Goal: Information Seeking & Learning: Learn about a topic

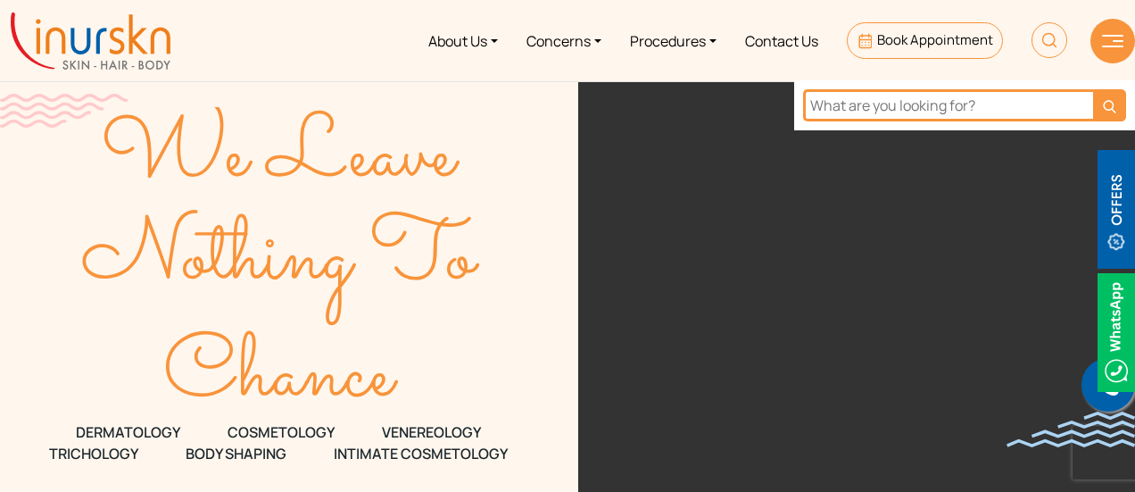
click at [1011, 102] on input "text" at bounding box center [948, 105] width 290 height 32
paste input "hyaluronic lip filler"
type input "hyaluronic lip filler"
click at [1093, 89] on button "submit" at bounding box center [1109, 105] width 33 height 32
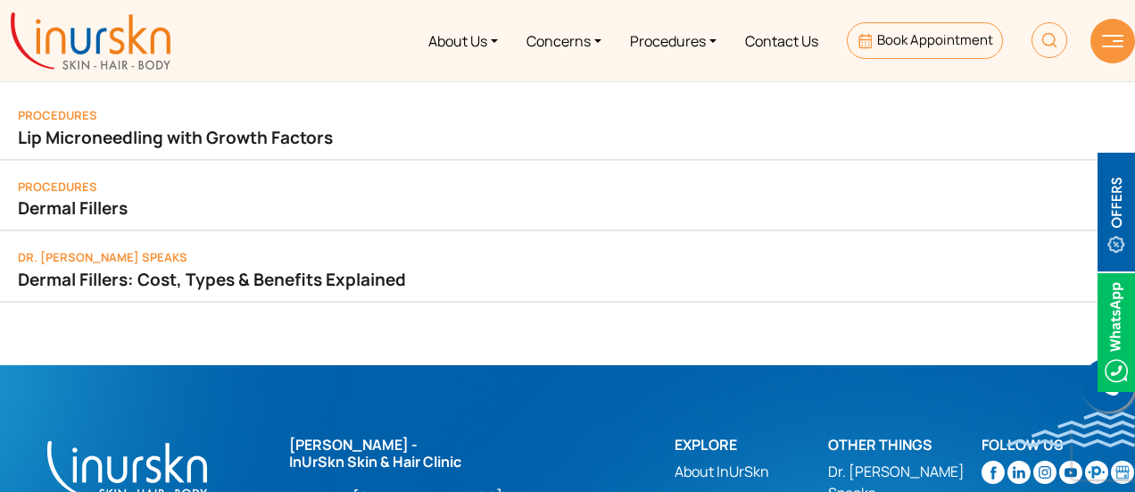
click at [1037, 57] on img at bounding box center [1049, 40] width 36 height 36
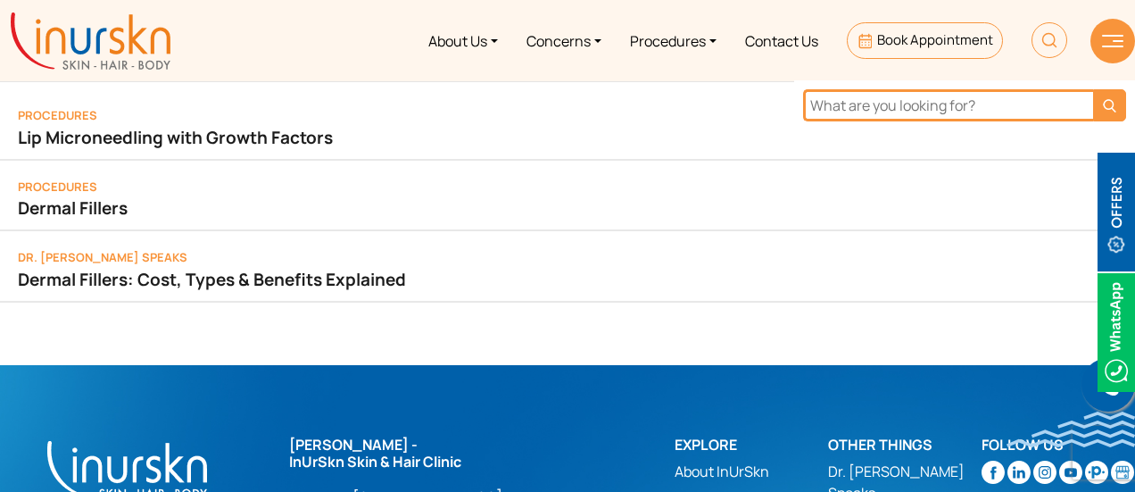
click at [973, 104] on input "text" at bounding box center [948, 105] width 290 height 32
paste input "hyaluronic lip filler"
type input "hyaluronic"
click at [1093, 89] on button "submit" at bounding box center [1109, 105] width 33 height 32
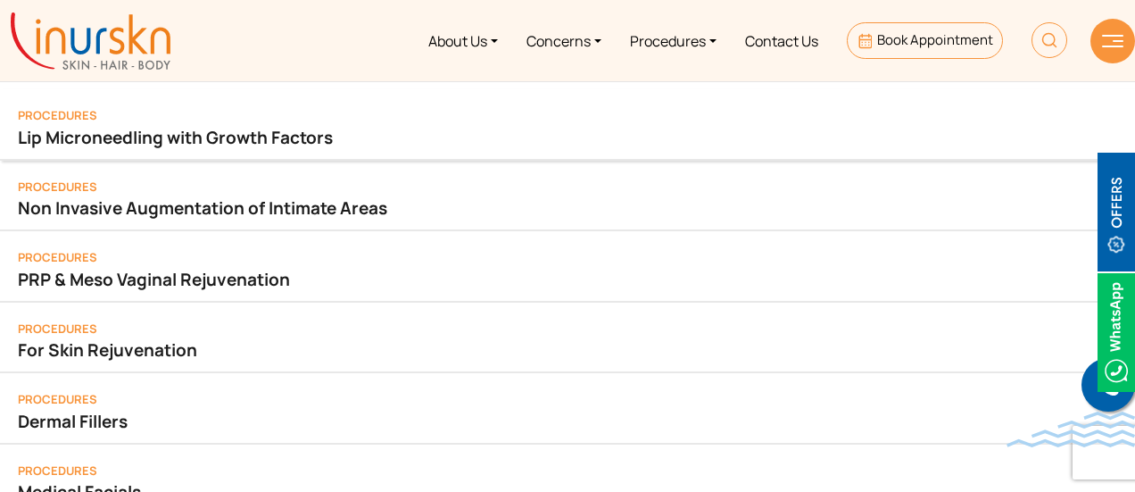
click at [383, 131] on link "Lip Microneedling with Growth Factors" at bounding box center [567, 137] width 1099 height 25
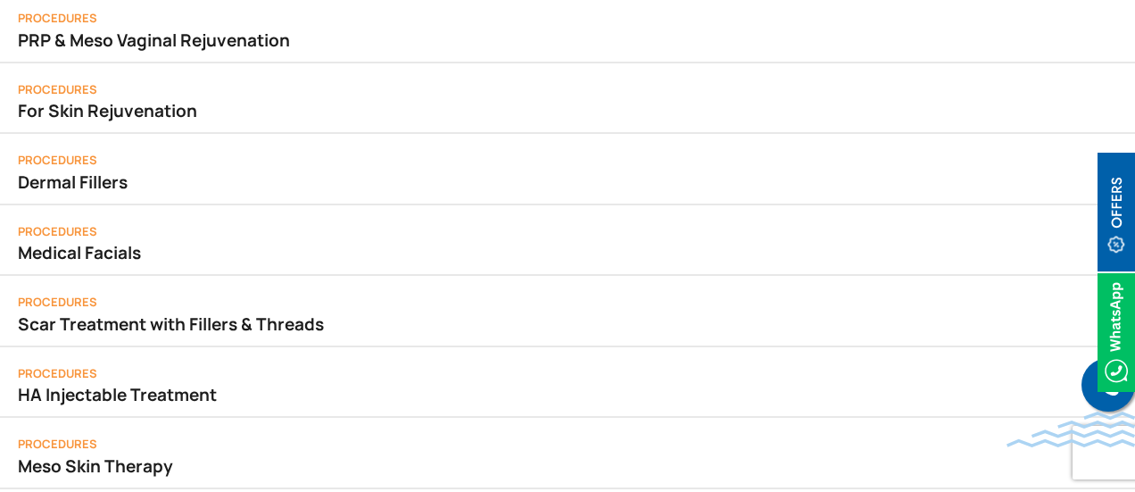
scroll to position [246, 0]
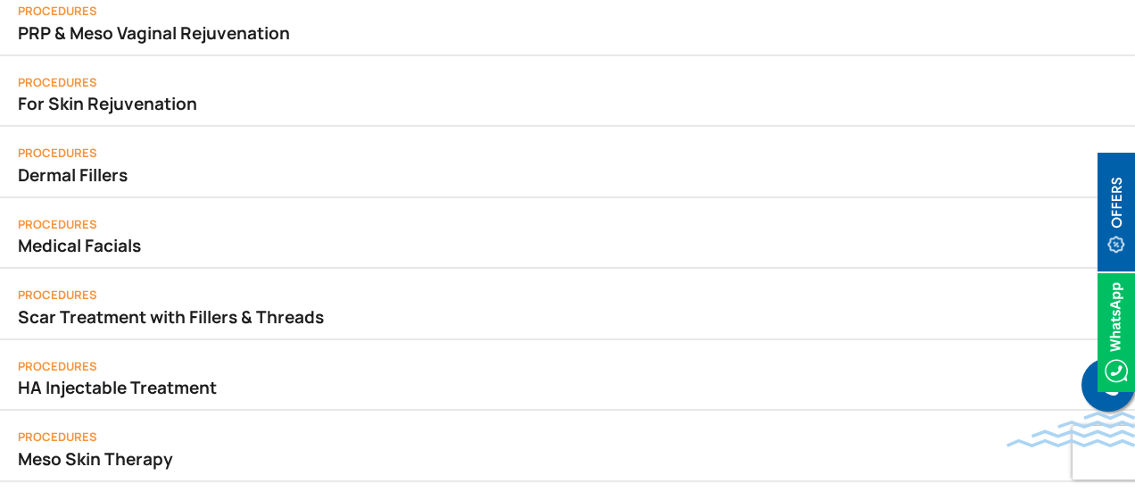
click at [292, 184] on link "Dermal Fillers" at bounding box center [567, 174] width 1099 height 25
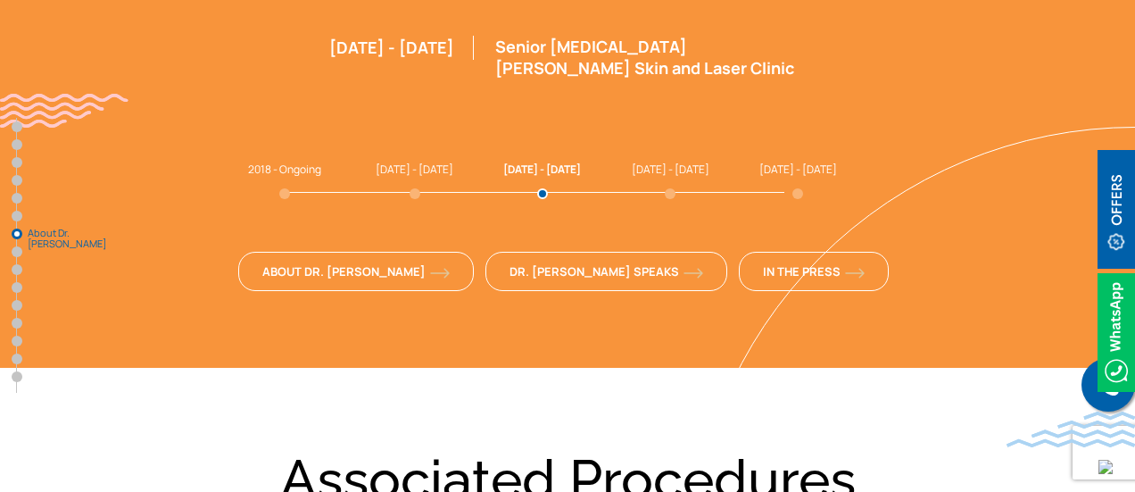
scroll to position [5910, 0]
